Goal: Communication & Community: Answer question/provide support

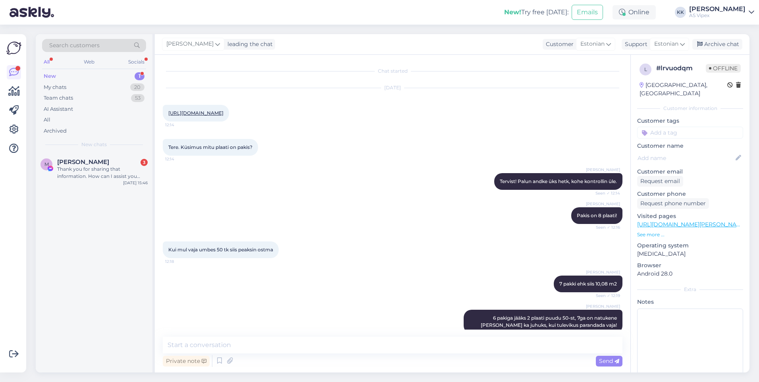
scroll to position [54, 0]
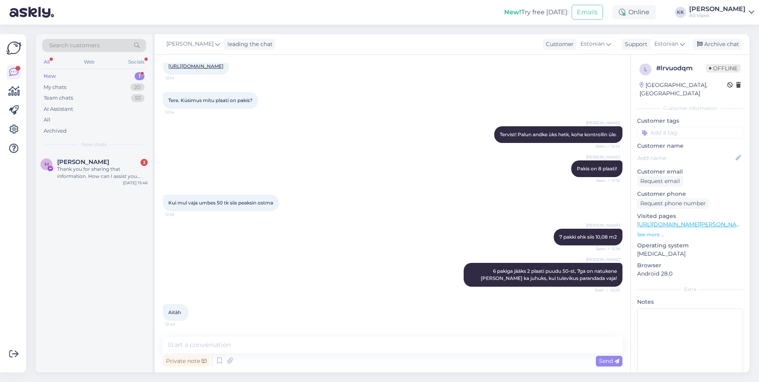
click at [128, 72] on div "New 1" at bounding box center [94, 76] width 104 height 11
click at [110, 179] on div "Thank you for sharing that information. How can I assist you with our products …" at bounding box center [102, 173] width 91 height 14
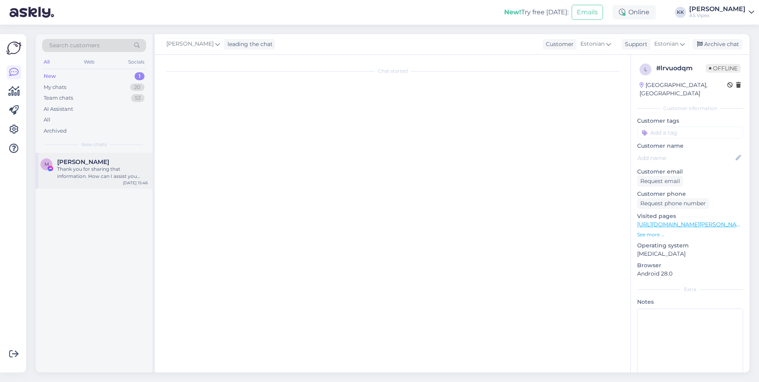
scroll to position [58, 0]
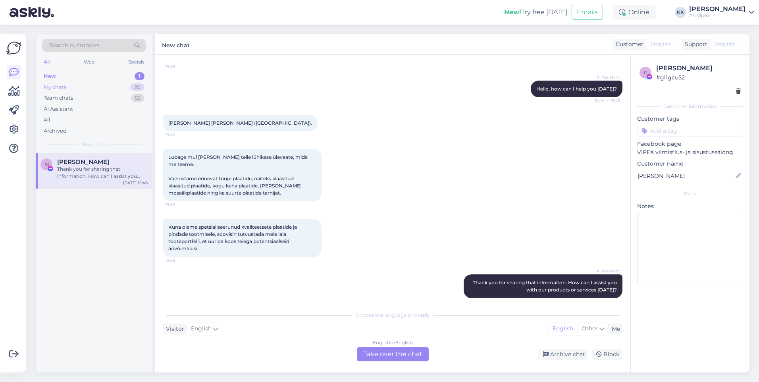
click at [93, 91] on div "My chats 20" at bounding box center [94, 87] width 104 height 11
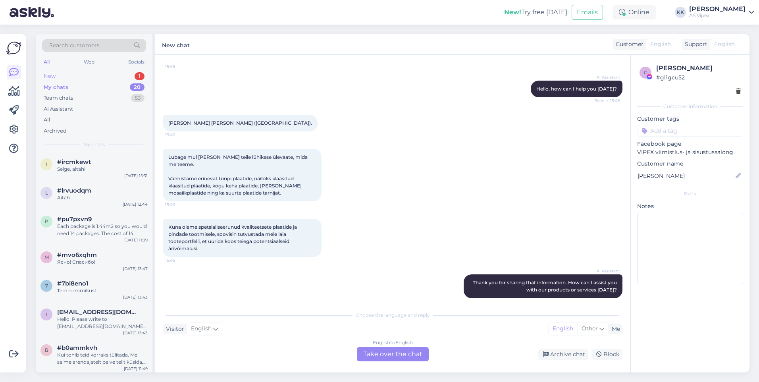
click at [100, 75] on div "New 1" at bounding box center [94, 76] width 104 height 11
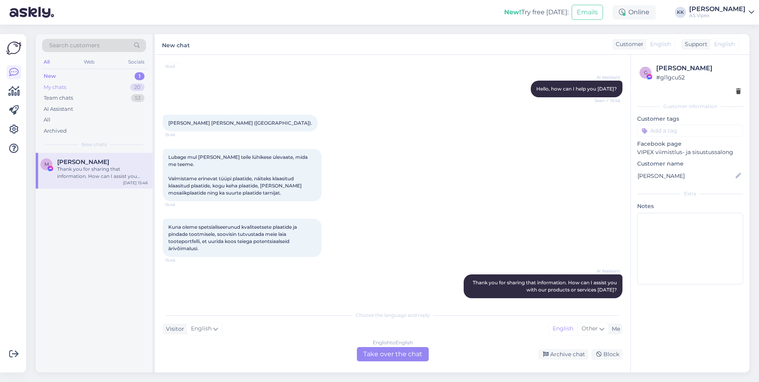
click at [97, 89] on div "My chats 20" at bounding box center [94, 87] width 104 height 11
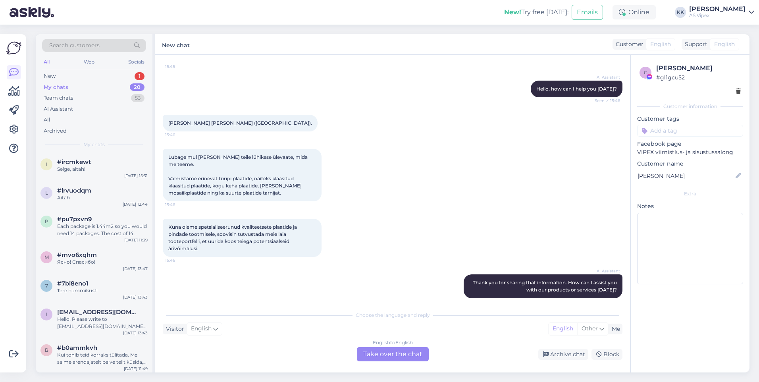
click at [97, 89] on div "My chats 20" at bounding box center [94, 87] width 104 height 11
click at [103, 79] on div "New 1" at bounding box center [94, 76] width 104 height 11
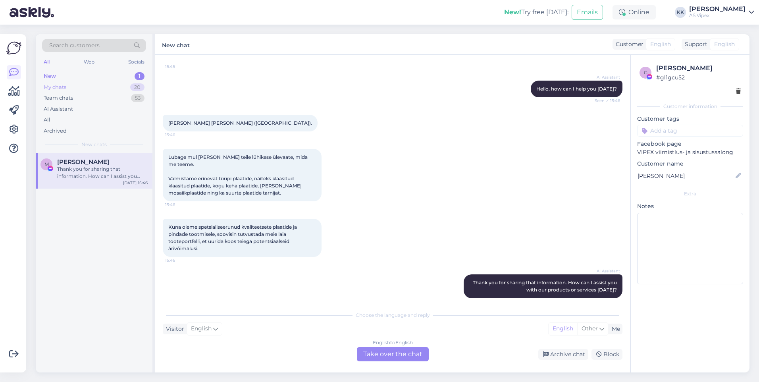
click at [100, 88] on div "My chats 20" at bounding box center [94, 87] width 104 height 11
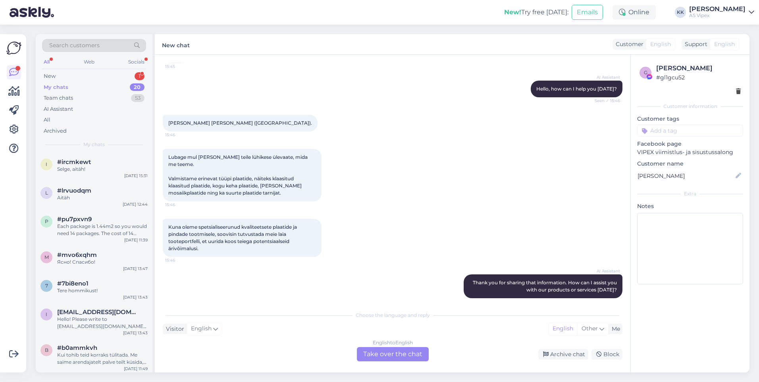
scroll to position [93, 0]
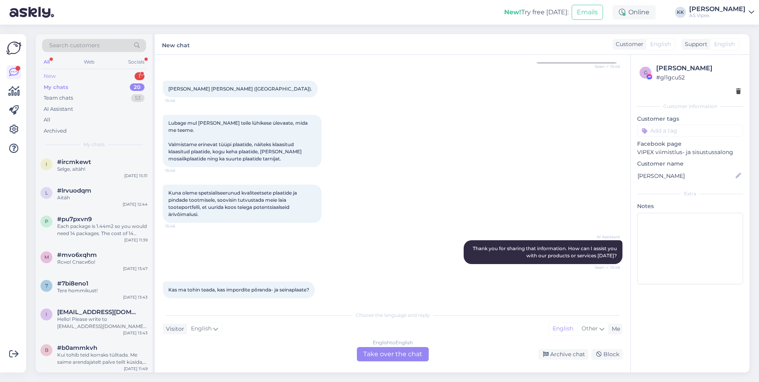
click at [123, 76] on div "New 1" at bounding box center [94, 76] width 104 height 11
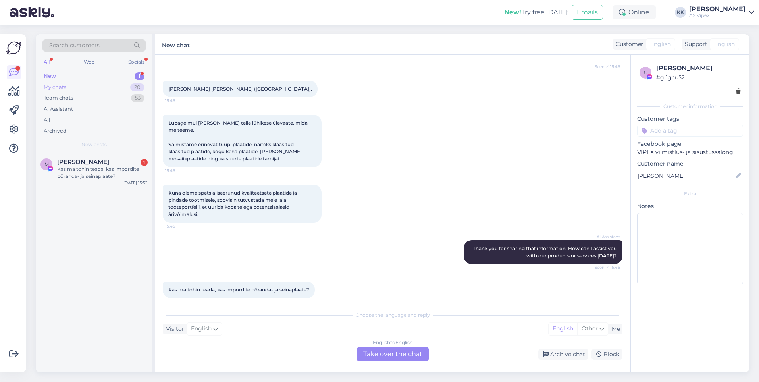
click at [106, 89] on div "My chats 20" at bounding box center [94, 87] width 104 height 11
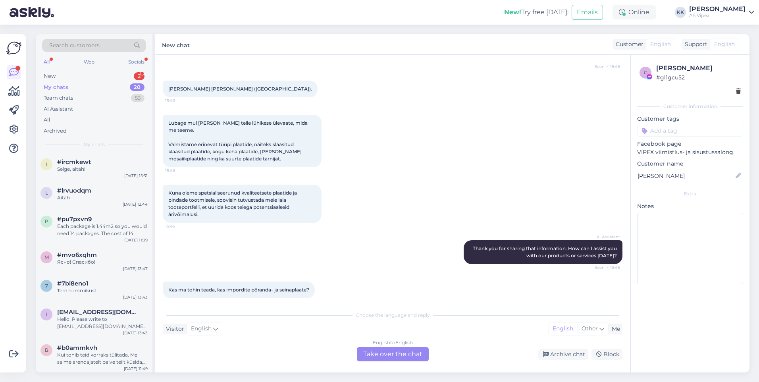
click at [123, 70] on div "Search customers All Web Socials New 2 My chats 20 Team chats 53 AI Assistant A…" at bounding box center [94, 93] width 117 height 119
click at [123, 75] on div "New 2" at bounding box center [94, 76] width 104 height 11
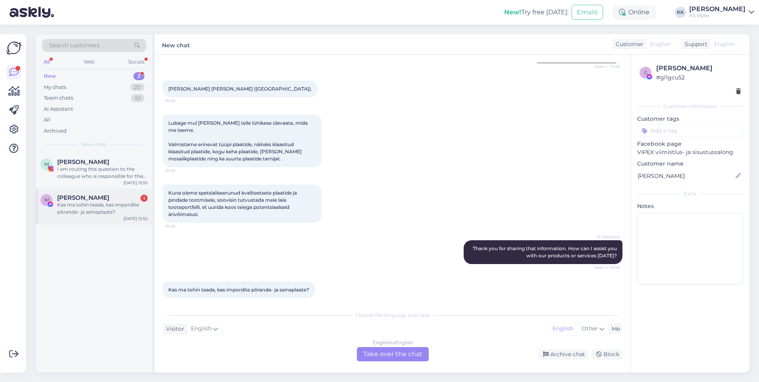
click at [118, 198] on div "[PERSON_NAME] 1" at bounding box center [102, 197] width 91 height 7
click at [95, 172] on div "I am routing this question to the colleague who is responsible for this topic. …" at bounding box center [102, 173] width 91 height 14
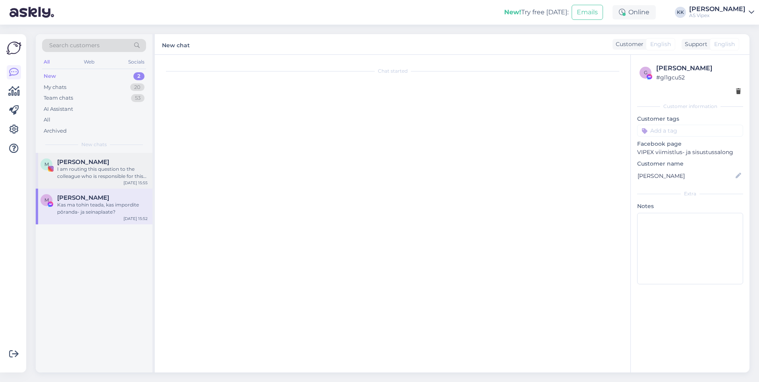
scroll to position [107, 0]
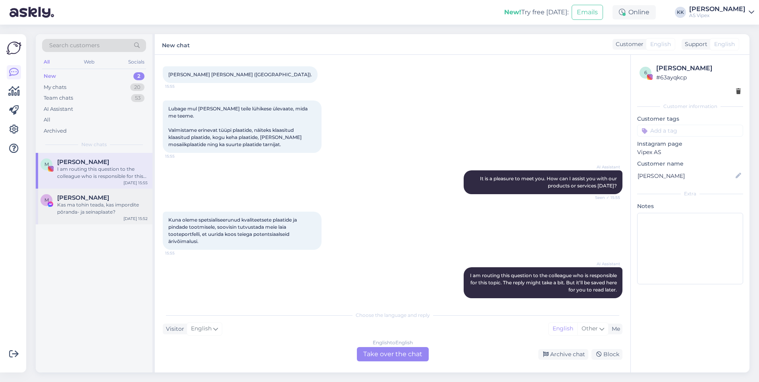
click at [107, 198] on span "[PERSON_NAME]" at bounding box center [83, 197] width 52 height 7
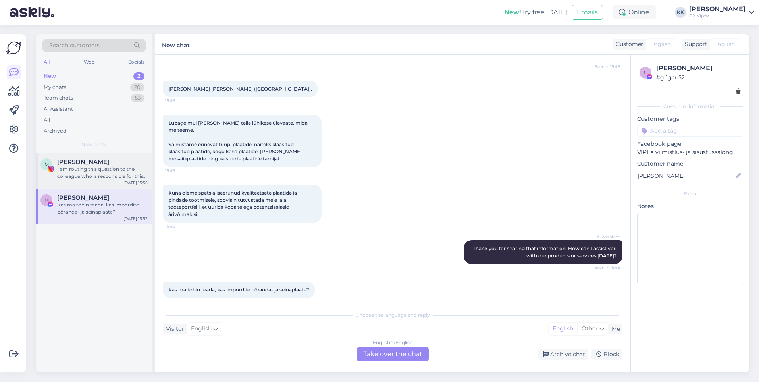
click at [112, 171] on div "I am routing this question to the colleague who is responsible for this topic. …" at bounding box center [102, 173] width 91 height 14
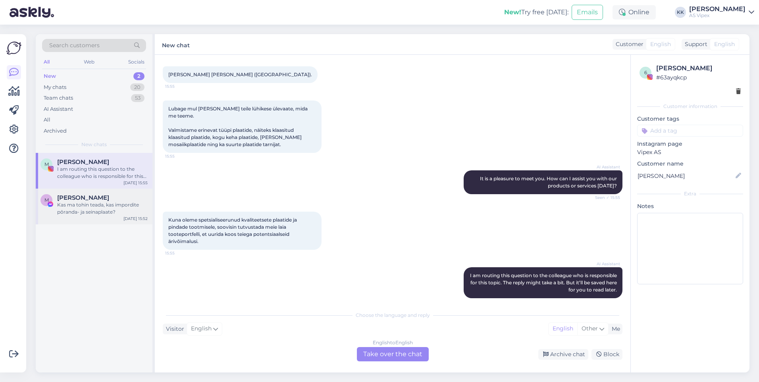
click at [105, 202] on div "Kas ma tohin teada, kas impordite põranda- ja seinaplaate?" at bounding box center [102, 208] width 91 height 14
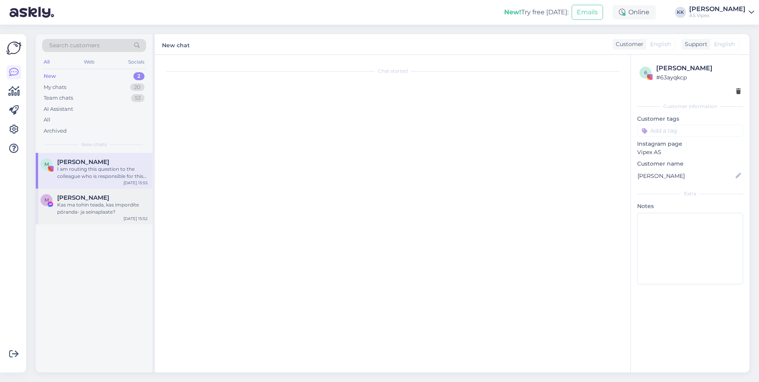
scroll to position [93, 0]
